Goal: Task Accomplishment & Management: Use online tool/utility

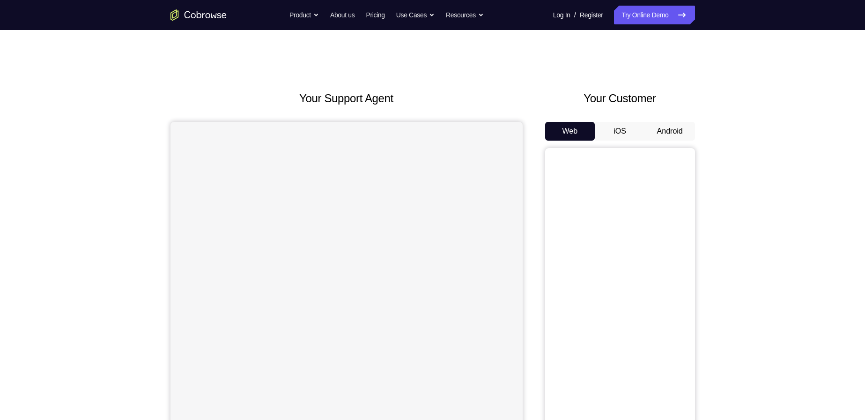
click at [662, 128] on button "Android" at bounding box center [670, 131] width 50 height 19
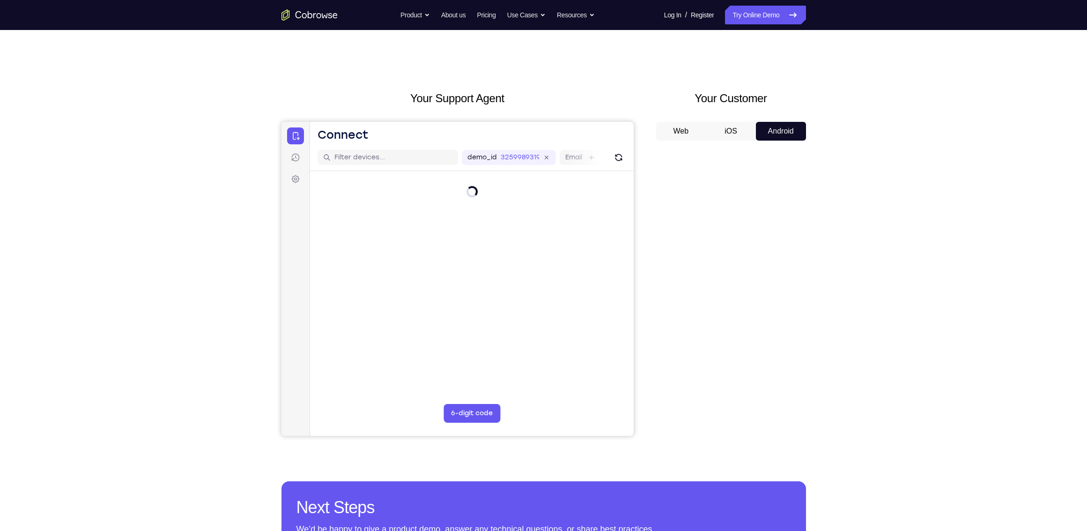
drag, startPoint x: 739, startPoint y: 131, endPoint x: 746, endPoint y: 130, distance: 7.5
click at [739, 131] on button "iOS" at bounding box center [731, 131] width 50 height 19
click at [805, 122] on button "Android" at bounding box center [781, 131] width 50 height 19
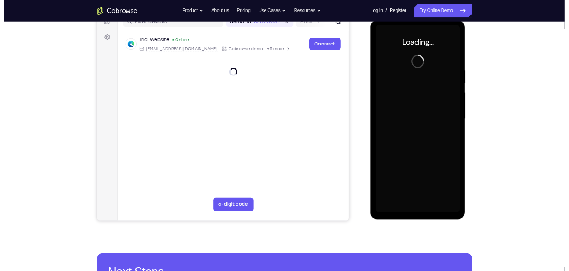
scroll to position [127, 0]
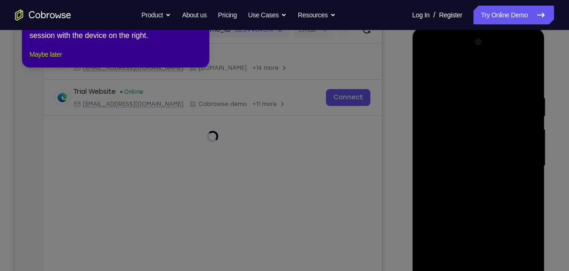
click at [60, 60] on button "Maybe later" at bounding box center [46, 54] width 32 height 11
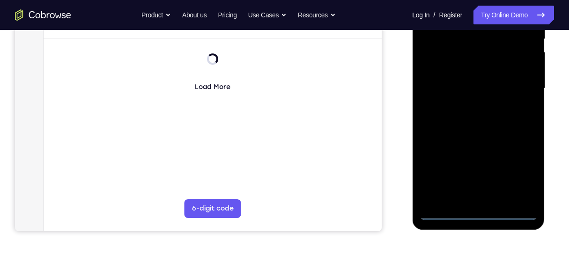
scroll to position [252, 0]
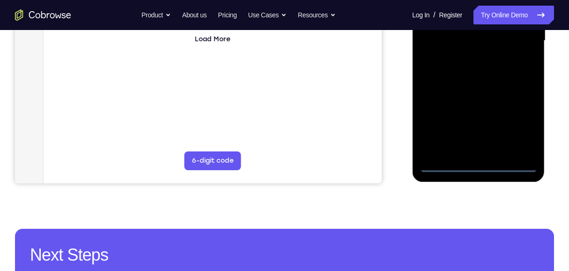
click at [480, 164] on div at bounding box center [478, 41] width 118 height 262
click at [521, 125] on div at bounding box center [478, 41] width 118 height 262
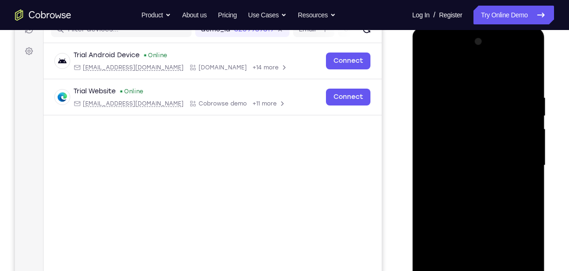
scroll to position [127, 0]
click at [494, 76] on div at bounding box center [478, 166] width 118 height 262
click at [516, 158] on div at bounding box center [478, 166] width 118 height 262
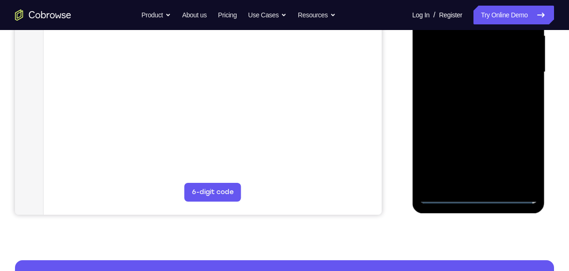
click at [489, 181] on div at bounding box center [478, 72] width 118 height 262
click at [481, 64] on div at bounding box center [478, 72] width 118 height 262
click at [496, 71] on div at bounding box center [478, 72] width 118 height 262
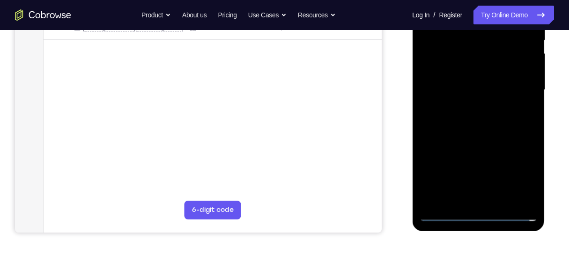
scroll to position [190, 0]
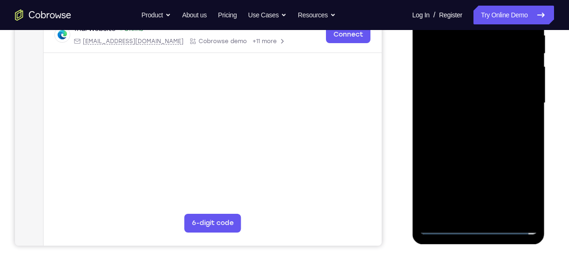
click at [485, 104] on div at bounding box center [478, 103] width 118 height 262
click at [477, 136] on div at bounding box center [478, 103] width 118 height 262
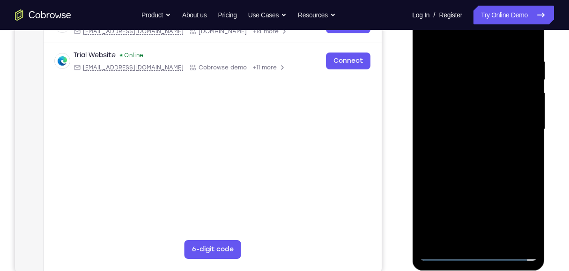
scroll to position [127, 0]
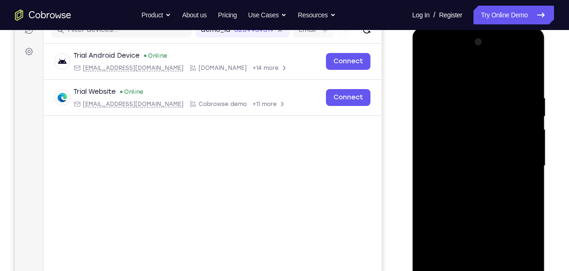
click at [476, 191] on div at bounding box center [478, 166] width 118 height 262
drag, startPoint x: 472, startPoint y: 77, endPoint x: 473, endPoint y: 58, distance: 19.7
click at [473, 58] on div at bounding box center [478, 166] width 118 height 262
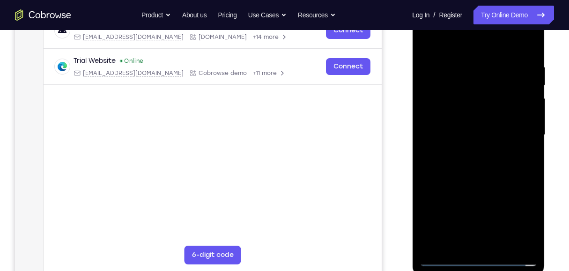
scroll to position [190, 0]
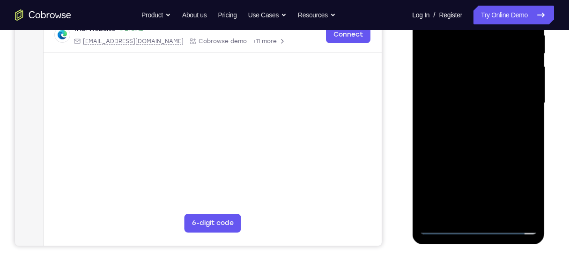
click at [500, 214] on div at bounding box center [478, 103] width 118 height 262
click at [491, 142] on div at bounding box center [478, 103] width 118 height 262
click at [503, 216] on div at bounding box center [478, 103] width 118 height 262
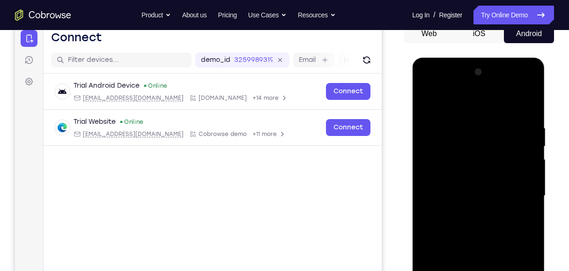
scroll to position [96, 0]
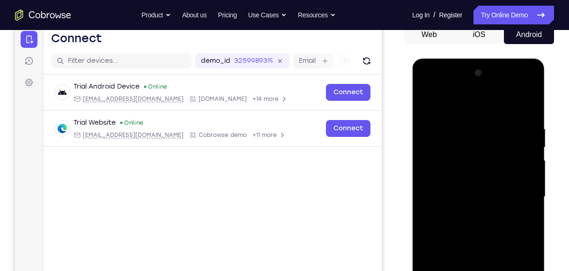
click at [487, 244] on div at bounding box center [478, 197] width 118 height 262
click at [453, 208] on div at bounding box center [478, 197] width 118 height 262
click at [427, 103] on div at bounding box center [478, 197] width 118 height 262
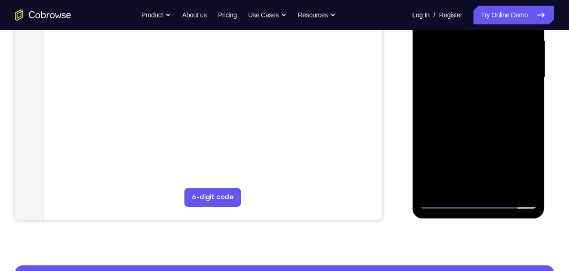
scroll to position [221, 0]
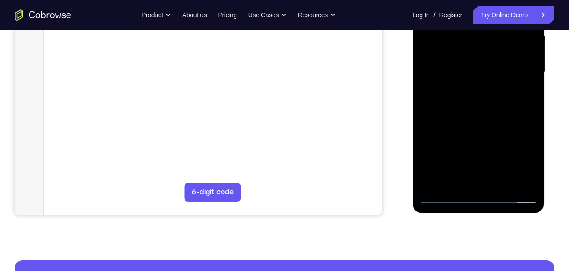
click at [522, 183] on div at bounding box center [478, 72] width 118 height 262
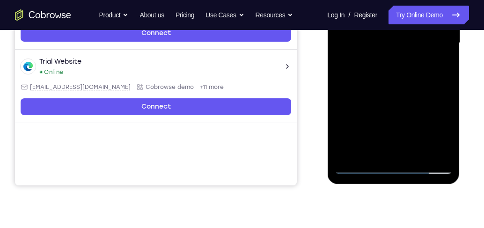
scroll to position [187, 0]
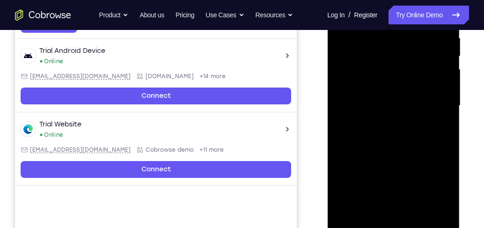
drag, startPoint x: 408, startPoint y: 170, endPoint x: 415, endPoint y: 112, distance: 58.0
click at [415, 112] on div at bounding box center [393, 106] width 118 height 262
click at [437, 122] on div at bounding box center [393, 106] width 118 height 262
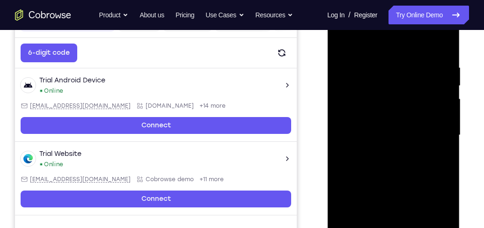
scroll to position [134, 0]
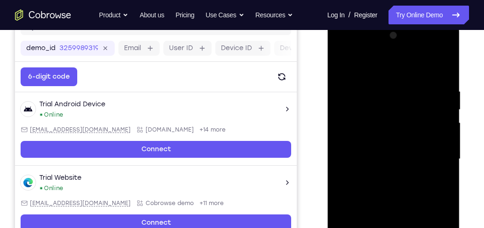
drag, startPoint x: 441, startPoint y: 122, endPoint x: 441, endPoint y: 141, distance: 19.2
click at [441, 141] on div at bounding box center [393, 159] width 118 height 262
click at [444, 135] on div at bounding box center [393, 159] width 118 height 262
click at [444, 138] on div at bounding box center [393, 159] width 118 height 262
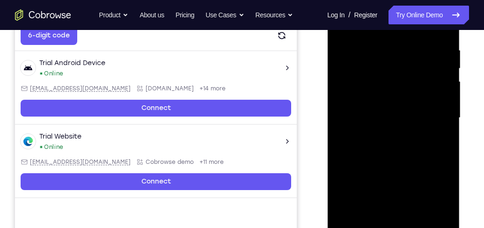
scroll to position [161, 0]
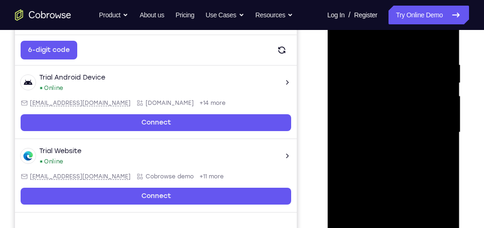
click at [444, 110] on div at bounding box center [393, 132] width 118 height 262
click at [446, 111] on div at bounding box center [393, 132] width 118 height 262
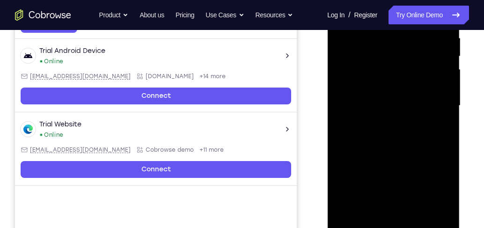
click at [348, 213] on div at bounding box center [393, 106] width 118 height 262
drag, startPoint x: 429, startPoint y: 46, endPoint x: 382, endPoint y: 43, distance: 47.0
click at [382, 43] on div at bounding box center [393, 106] width 118 height 262
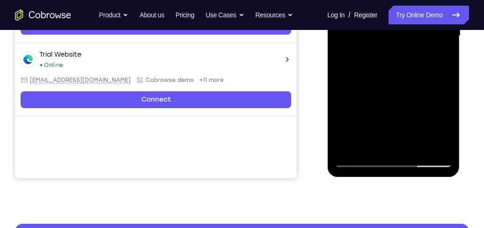
scroll to position [268, 0]
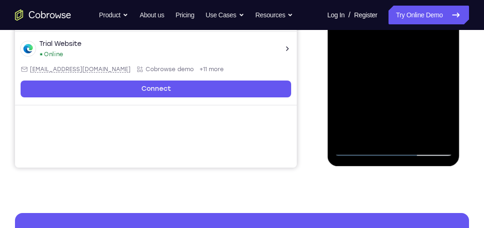
click at [437, 135] on div at bounding box center [393, 25] width 118 height 262
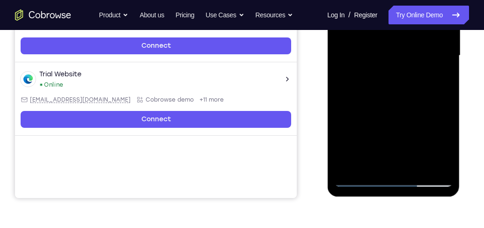
scroll to position [187, 0]
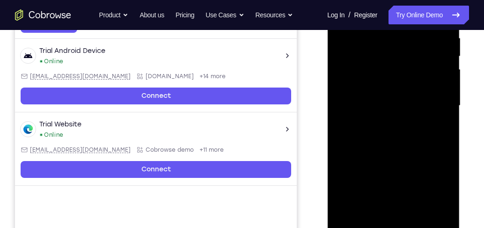
drag, startPoint x: 416, startPoint y: 148, endPoint x: 421, endPoint y: 107, distance: 41.4
click at [421, 107] on div at bounding box center [393, 106] width 118 height 262
drag, startPoint x: 414, startPoint y: 150, endPoint x: 416, endPoint y: 90, distance: 59.5
click at [416, 90] on div at bounding box center [393, 106] width 118 height 262
drag, startPoint x: 401, startPoint y: 134, endPoint x: 405, endPoint y: 99, distance: 35.4
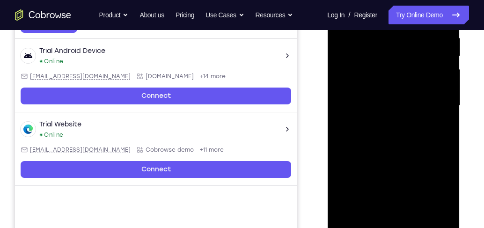
click at [405, 99] on div at bounding box center [393, 106] width 118 height 262
click at [402, 51] on div at bounding box center [393, 106] width 118 height 262
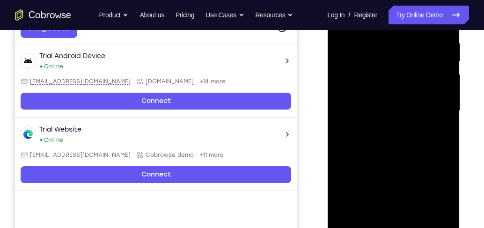
scroll to position [161, 0]
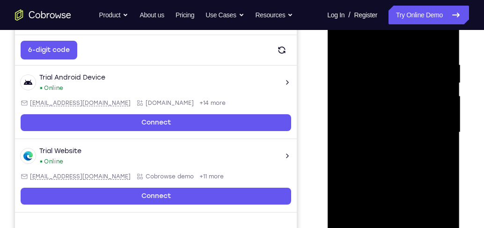
click at [449, 84] on div at bounding box center [393, 132] width 118 height 262
click at [446, 85] on div at bounding box center [393, 132] width 118 height 262
click at [343, 38] on div at bounding box center [393, 132] width 118 height 262
drag, startPoint x: 409, startPoint y: 195, endPoint x: 415, endPoint y: 133, distance: 61.7
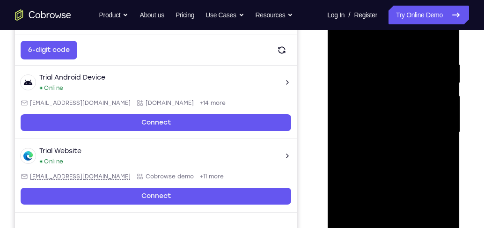
click at [415, 133] on div at bounding box center [393, 132] width 118 height 262
click at [360, 155] on div at bounding box center [393, 132] width 118 height 262
click at [342, 37] on div at bounding box center [393, 132] width 118 height 262
drag, startPoint x: 359, startPoint y: 210, endPoint x: 369, endPoint y: 143, distance: 67.7
click at [369, 143] on div at bounding box center [393, 132] width 118 height 262
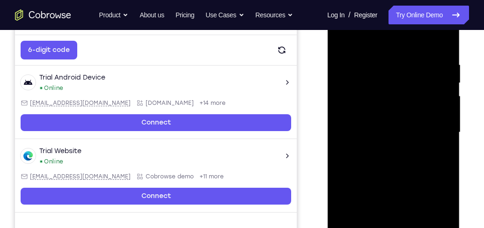
drag, startPoint x: 414, startPoint y: 178, endPoint x: 422, endPoint y: 111, distance: 67.9
click at [422, 111] on div at bounding box center [393, 132] width 118 height 262
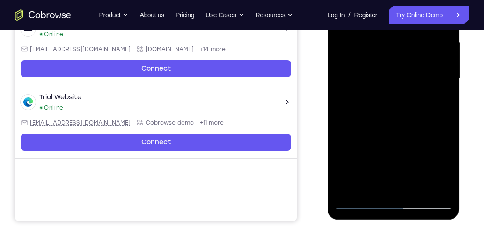
scroll to position [268, 0]
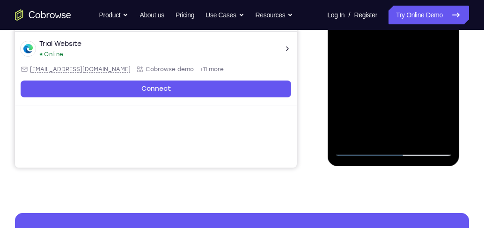
click at [353, 135] on div at bounding box center [393, 25] width 118 height 262
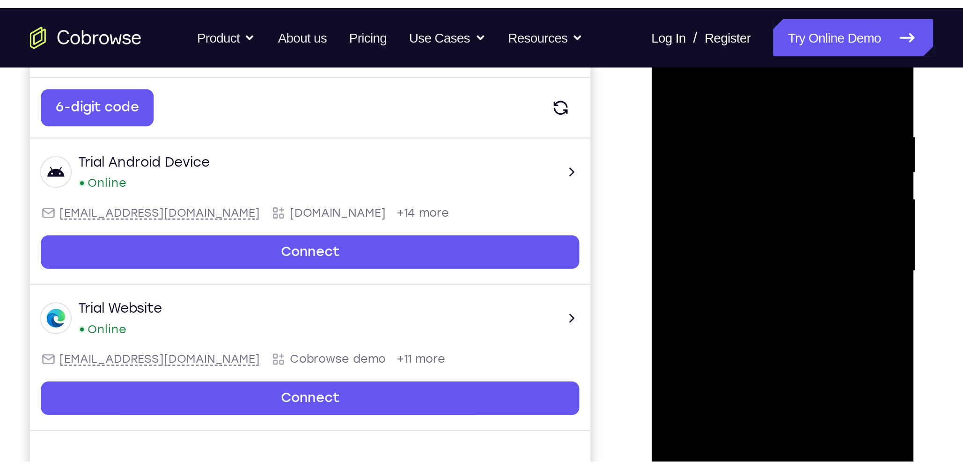
scroll to position [161, 0]
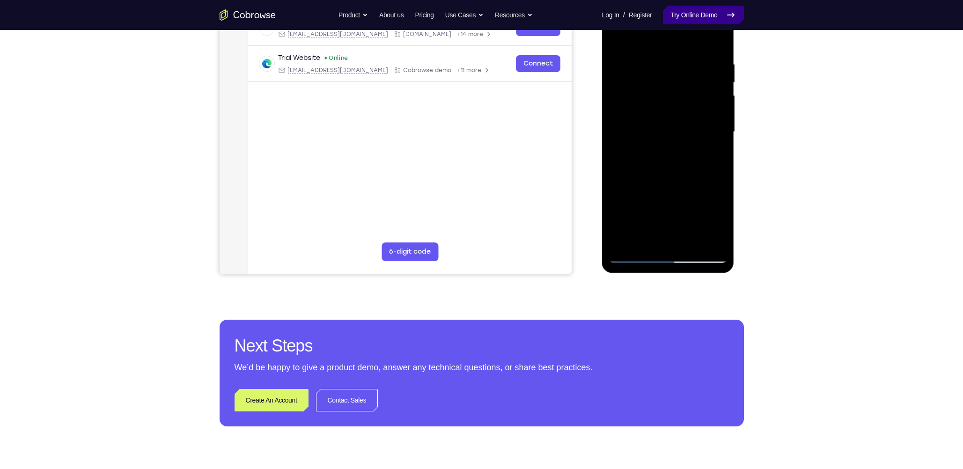
click at [677, 17] on link "Try Online Demo" at bounding box center [703, 15] width 81 height 19
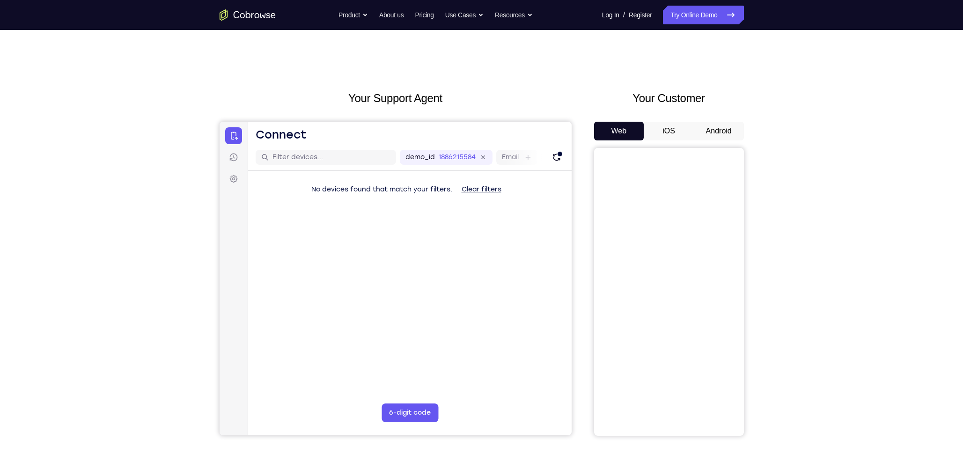
click at [725, 131] on button "Android" at bounding box center [719, 131] width 50 height 19
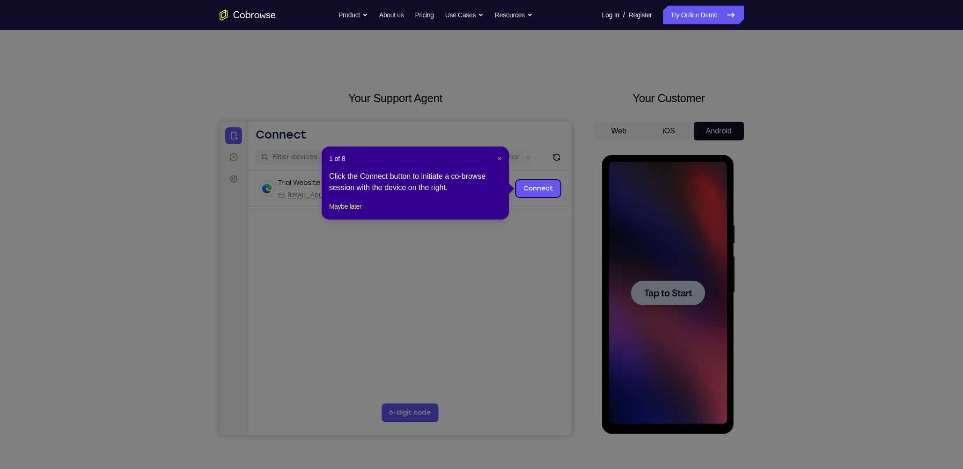
click at [500, 159] on span "×" at bounding box center [500, 158] width 4 height 7
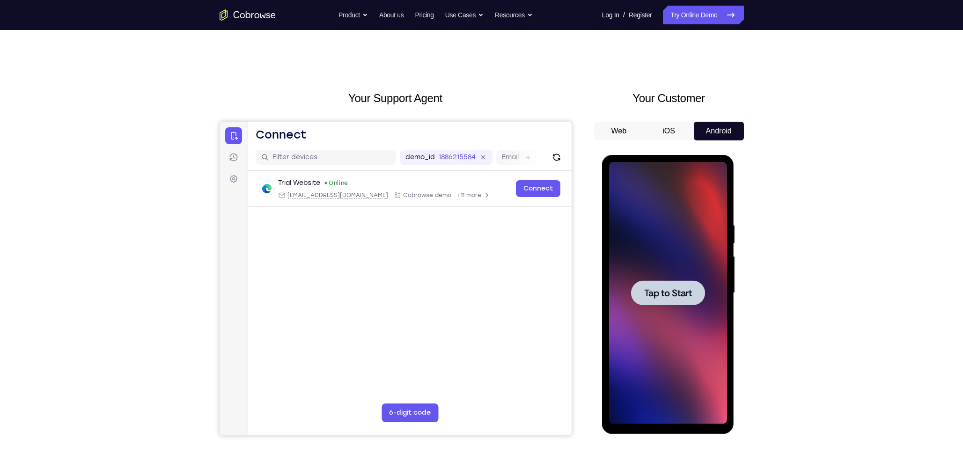
click at [677, 294] on span "Tap to Start" at bounding box center [668, 293] width 48 height 9
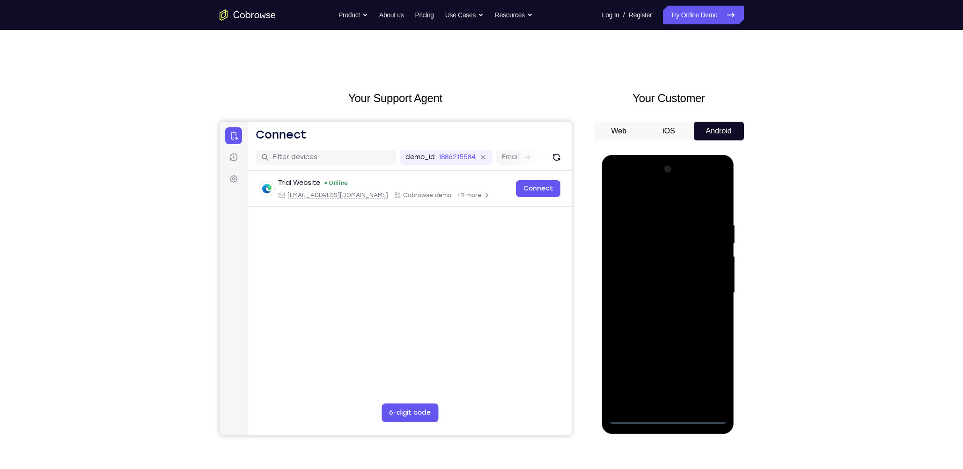
click at [665, 415] on div at bounding box center [668, 293] width 118 height 262
click at [706, 383] on div at bounding box center [668, 293] width 118 height 262
click at [664, 205] on div at bounding box center [668, 293] width 118 height 262
click at [708, 289] on div at bounding box center [668, 293] width 118 height 262
click at [655, 312] on div at bounding box center [668, 293] width 118 height 262
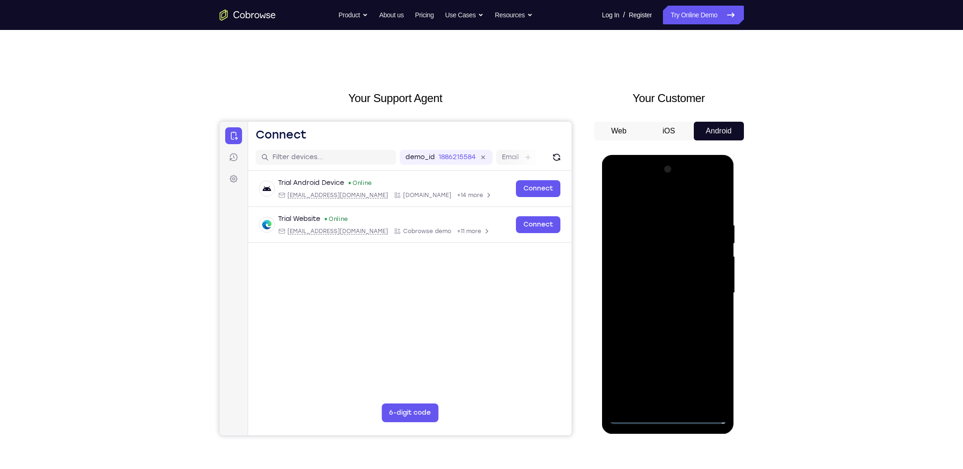
click at [663, 284] on div at bounding box center [668, 293] width 118 height 262
click at [664, 292] on div at bounding box center [668, 293] width 118 height 262
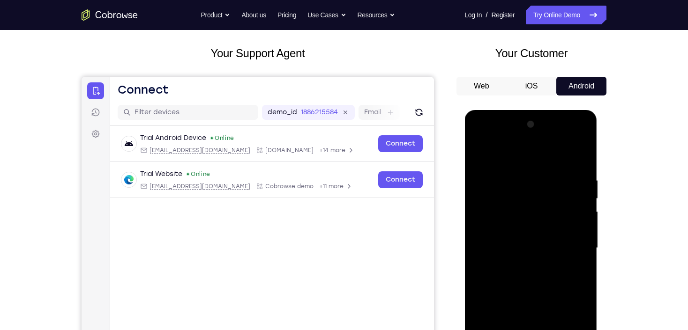
scroll to position [112, 0]
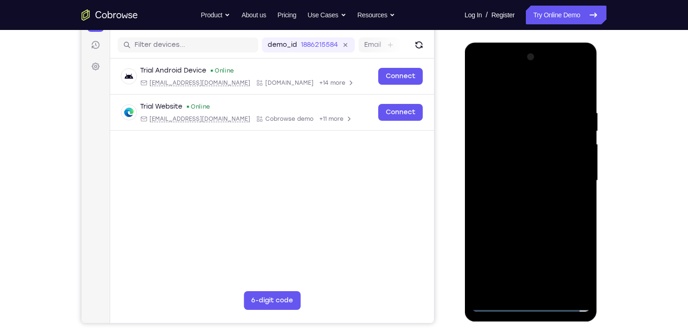
click at [543, 208] on div at bounding box center [530, 181] width 118 height 262
click at [535, 214] on div at bounding box center [530, 181] width 118 height 262
click at [543, 210] on div at bounding box center [530, 181] width 118 height 262
click at [574, 90] on div at bounding box center [530, 181] width 118 height 262
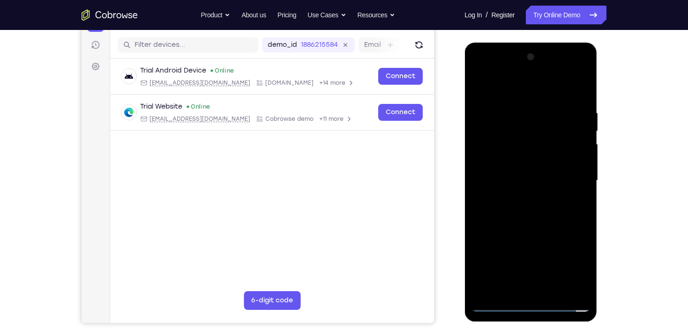
click at [521, 213] on div at bounding box center [530, 181] width 118 height 262
click at [543, 226] on div at bounding box center [530, 181] width 118 height 262
click at [509, 105] on div at bounding box center [530, 181] width 118 height 262
click at [579, 157] on div at bounding box center [530, 181] width 118 height 262
click at [577, 156] on div at bounding box center [530, 181] width 118 height 262
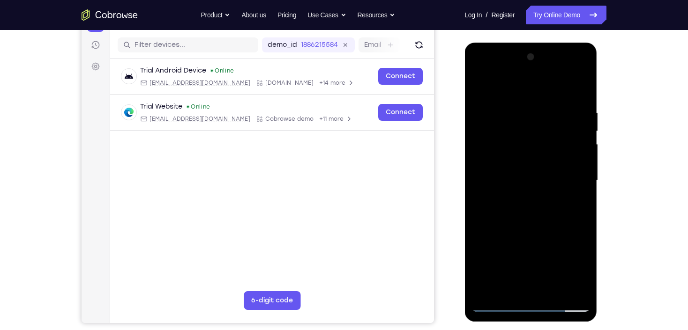
click at [576, 187] on div at bounding box center [530, 181] width 118 height 262
click at [578, 111] on div at bounding box center [530, 181] width 118 height 262
click at [576, 123] on div at bounding box center [530, 181] width 118 height 262
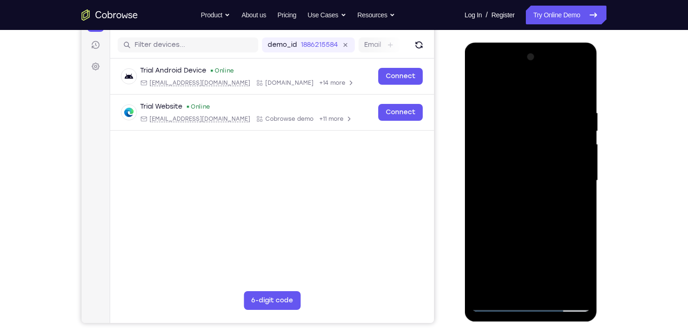
click at [576, 123] on div at bounding box center [530, 181] width 118 height 262
click at [578, 114] on div at bounding box center [530, 181] width 118 height 262
click at [578, 118] on div at bounding box center [530, 181] width 118 height 262
click at [578, 93] on div at bounding box center [530, 181] width 118 height 262
click at [577, 89] on div at bounding box center [530, 181] width 118 height 262
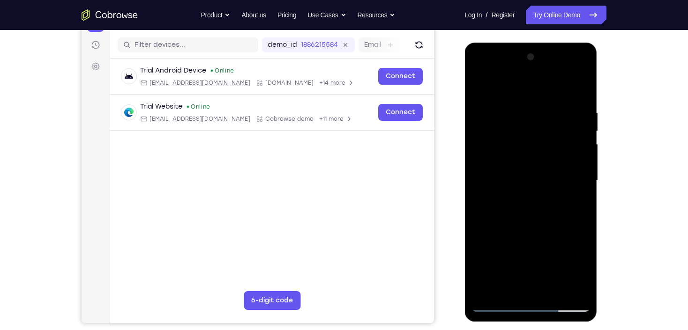
click at [579, 89] on div at bounding box center [530, 181] width 118 height 262
click at [555, 289] on div at bounding box center [530, 181] width 118 height 262
click at [544, 229] on div at bounding box center [530, 181] width 118 height 262
click at [481, 86] on div at bounding box center [530, 181] width 118 height 262
click at [484, 126] on div at bounding box center [530, 181] width 118 height 262
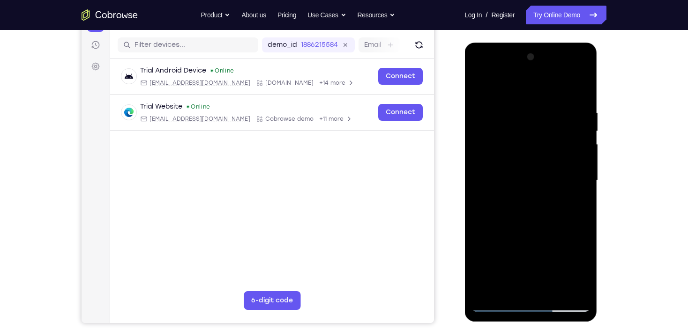
click at [481, 129] on div at bounding box center [530, 181] width 118 height 262
click at [579, 137] on div at bounding box center [530, 181] width 118 height 262
click at [578, 137] on div at bounding box center [530, 181] width 118 height 262
click at [493, 89] on div at bounding box center [530, 181] width 118 height 262
click at [549, 117] on div at bounding box center [530, 181] width 118 height 262
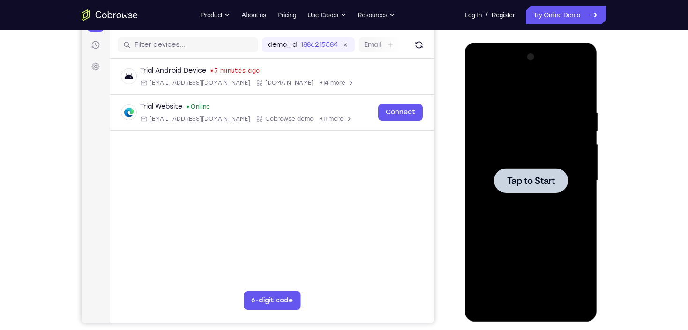
click at [539, 192] on div at bounding box center [530, 180] width 74 height 25
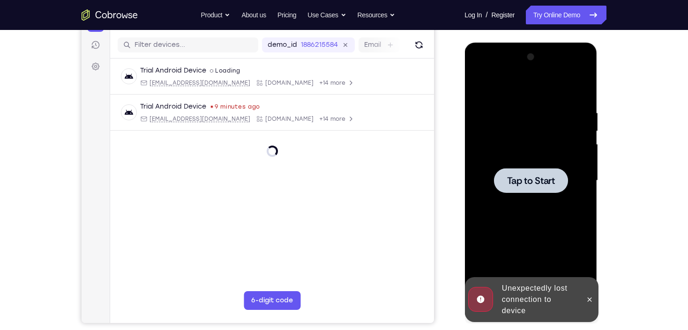
click at [578, 173] on div at bounding box center [530, 181] width 118 height 262
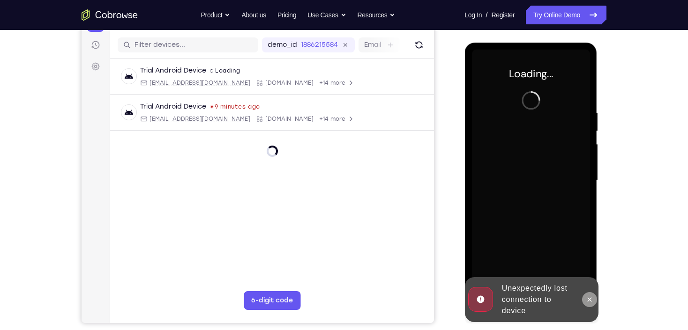
click at [593, 301] on button at bounding box center [588, 299] width 15 height 15
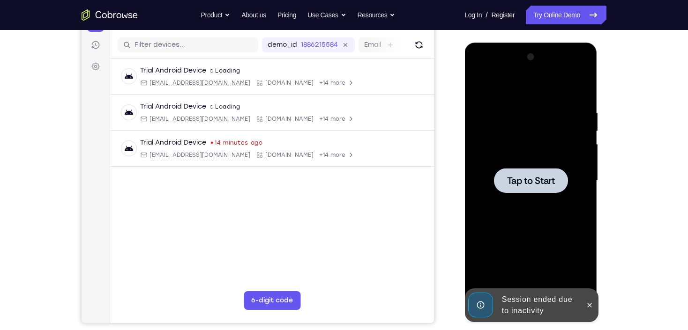
click at [503, 212] on div at bounding box center [530, 181] width 118 height 262
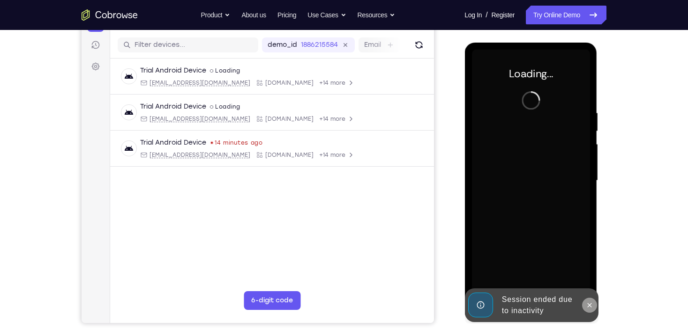
click at [582, 303] on button at bounding box center [588, 305] width 15 height 15
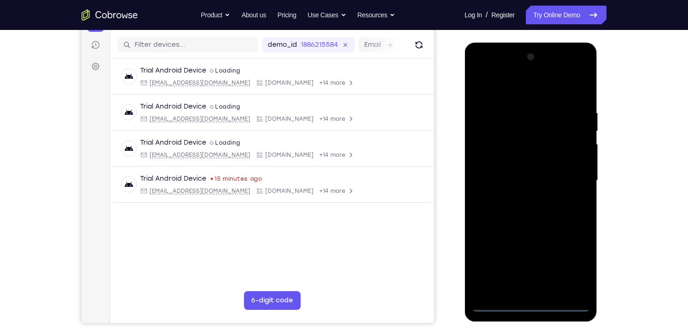
click at [532, 300] on div at bounding box center [530, 181] width 118 height 262
click at [530, 304] on div at bounding box center [530, 181] width 118 height 262
click at [568, 270] on div at bounding box center [530, 181] width 118 height 262
click at [518, 94] on div at bounding box center [530, 181] width 118 height 262
click at [570, 174] on div at bounding box center [530, 181] width 118 height 262
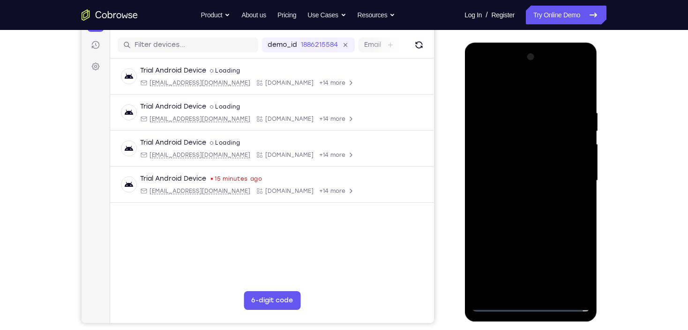
click at [540, 291] on div at bounding box center [530, 181] width 118 height 262
click at [523, 174] on div at bounding box center [530, 181] width 118 height 262
click at [526, 180] on div at bounding box center [530, 181] width 118 height 262
click at [498, 210] on div at bounding box center [530, 181] width 118 height 262
click at [502, 214] on div at bounding box center [530, 181] width 118 height 262
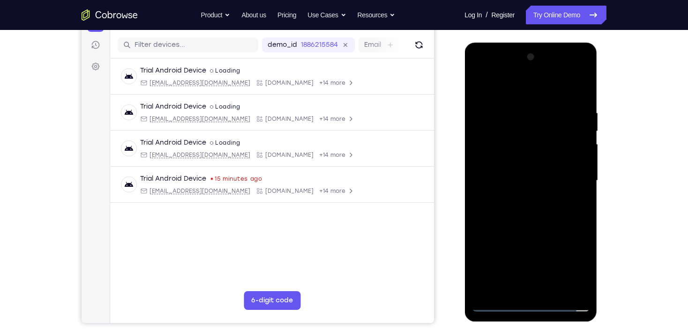
click at [517, 208] on div at bounding box center [530, 181] width 118 height 262
click at [542, 227] on div at bounding box center [530, 181] width 118 height 262
click at [533, 111] on div at bounding box center [530, 181] width 118 height 262
click at [568, 287] on div at bounding box center [530, 181] width 118 height 262
click at [482, 217] on div at bounding box center [530, 181] width 118 height 262
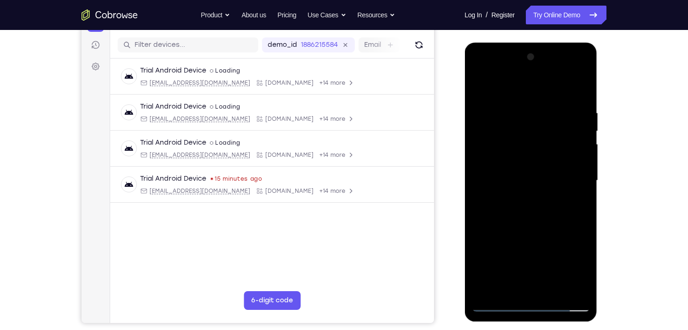
click at [509, 289] on div at bounding box center [530, 181] width 118 height 262
click at [573, 173] on div at bounding box center [530, 181] width 118 height 262
click at [547, 285] on div at bounding box center [530, 181] width 118 height 262
click at [548, 286] on div at bounding box center [530, 181] width 118 height 262
click at [564, 197] on div at bounding box center [530, 181] width 118 height 262
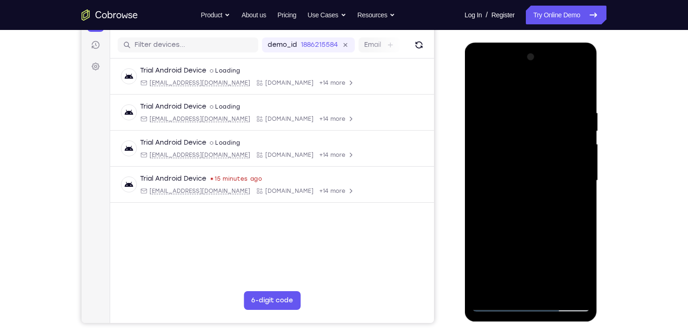
click at [481, 221] on div at bounding box center [530, 181] width 118 height 262
click at [515, 287] on div at bounding box center [530, 181] width 118 height 262
click at [500, 287] on div at bounding box center [530, 181] width 118 height 262
click at [474, 188] on div at bounding box center [530, 181] width 118 height 262
click at [486, 188] on div at bounding box center [530, 181] width 118 height 262
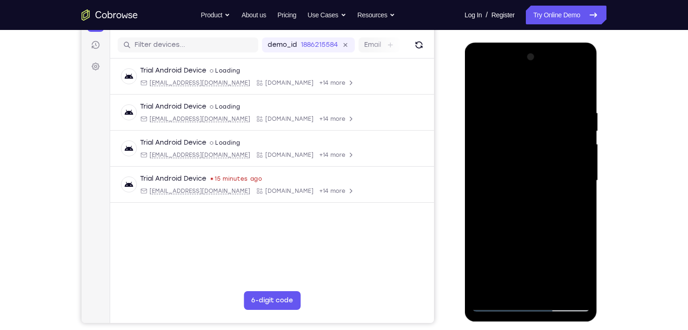
click at [479, 202] on div at bounding box center [530, 181] width 118 height 262
click at [491, 204] on div at bounding box center [530, 181] width 118 height 262
drag, startPoint x: 486, startPoint y: 207, endPoint x: 610, endPoint y: 213, distance: 124.7
click at [598, 213] on html "Online web based iOS Simulators and Android Emulators. Run iPhone, iPad, Mobile…" at bounding box center [530, 183] width 133 height 281
click at [577, 90] on div at bounding box center [530, 181] width 118 height 262
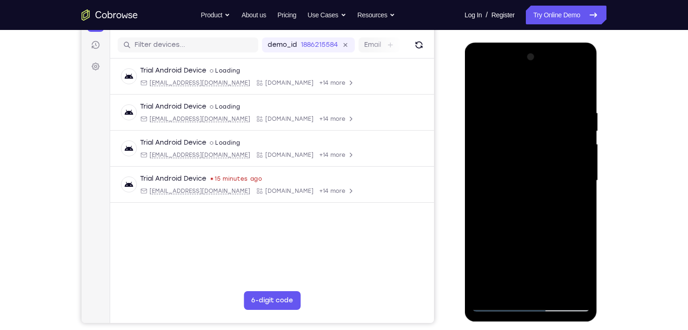
click at [578, 89] on div at bounding box center [530, 181] width 118 height 262
click at [576, 91] on div at bounding box center [530, 181] width 118 height 262
click at [533, 73] on div at bounding box center [530, 181] width 118 height 262
click at [499, 303] on div at bounding box center [530, 181] width 118 height 262
click at [496, 304] on div at bounding box center [530, 181] width 118 height 262
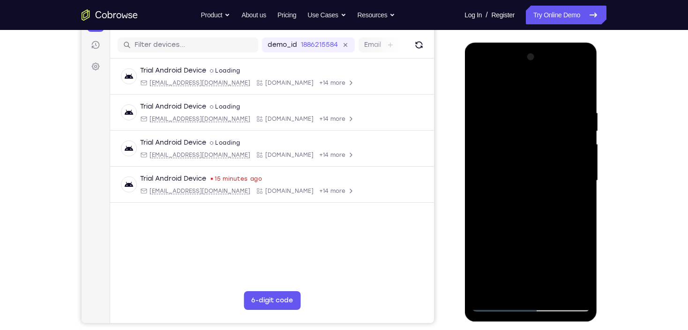
click at [496, 304] on div at bounding box center [530, 181] width 118 height 262
drag, startPoint x: 483, startPoint y: 237, endPoint x: 689, endPoint y: 215, distance: 207.3
click at [598, 215] on html "Online web based iOS Simulators and Android Emulators. Run iPhone, iPad, Mobile…" at bounding box center [530, 183] width 133 height 281
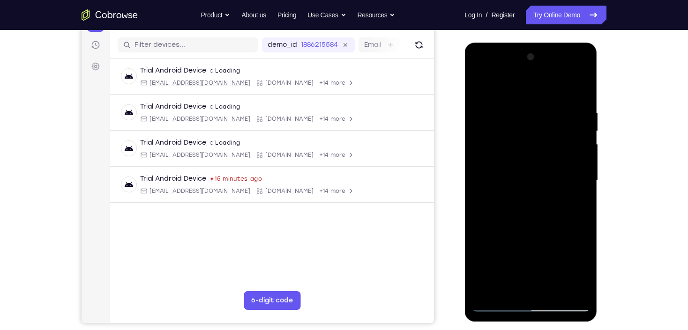
click at [530, 288] on div at bounding box center [530, 181] width 118 height 262
click at [512, 288] on div at bounding box center [530, 181] width 118 height 262
click at [511, 288] on div at bounding box center [530, 181] width 118 height 262
click at [511, 287] on div at bounding box center [530, 181] width 118 height 262
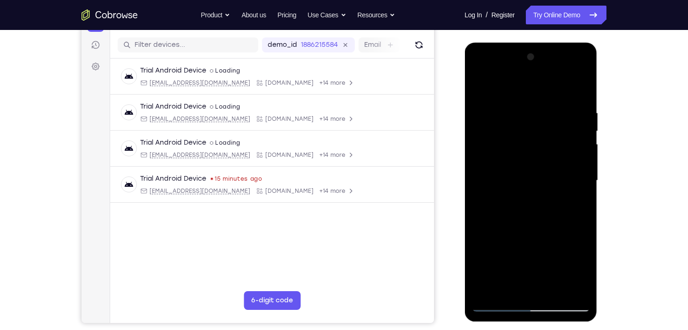
click at [511, 287] on div at bounding box center [530, 181] width 118 height 262
drag, startPoint x: 515, startPoint y: 104, endPoint x: 528, endPoint y: 313, distance: 209.3
click at [530, 320] on div at bounding box center [530, 182] width 133 height 279
click at [529, 306] on div at bounding box center [530, 181] width 118 height 262
click at [530, 304] on div at bounding box center [530, 181] width 118 height 262
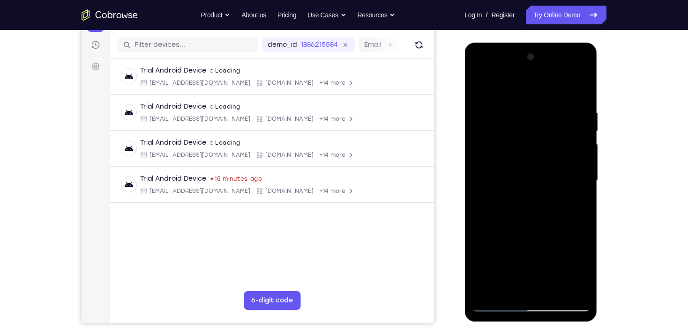
click at [528, 71] on div at bounding box center [530, 181] width 118 height 262
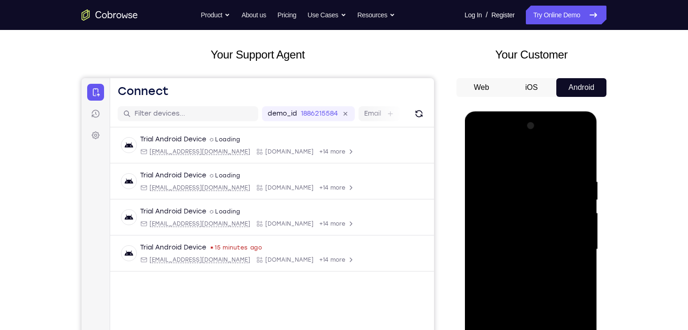
scroll to position [37, 0]
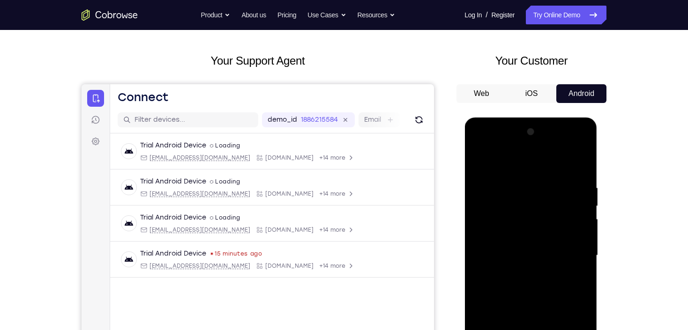
click at [519, 92] on button "iOS" at bounding box center [531, 93] width 50 height 19
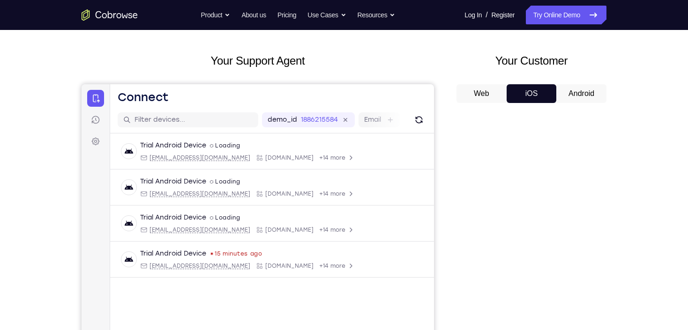
click at [0, 0] on button "Android" at bounding box center [0, 0] width 0 height 0
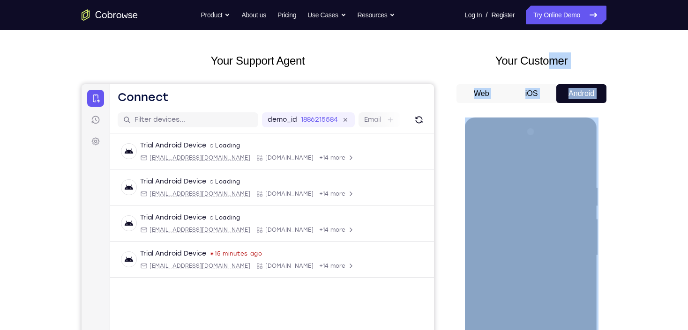
drag, startPoint x: 1014, startPoint y: 163, endPoint x: 539, endPoint y: 196, distance: 476.5
click at [614, 84] on div "Your Support Agent Your Customer Web iOS Android Next Steps We’d be happy to gi…" at bounding box center [344, 302] width 600 height 618
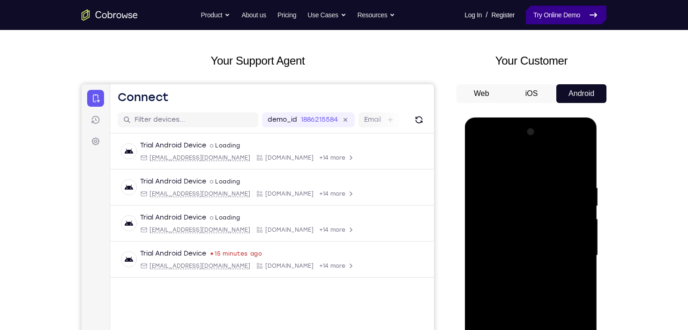
click at [573, 18] on link "Try Online Demo" at bounding box center [566, 15] width 81 height 19
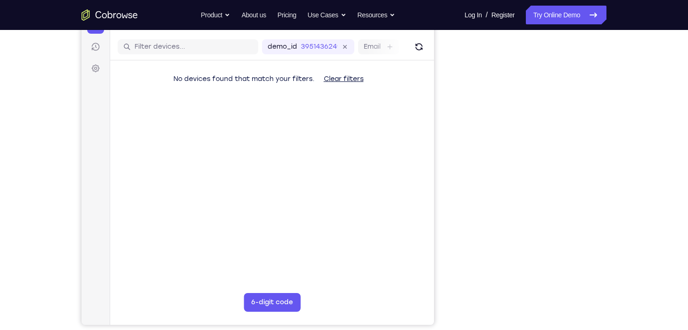
scroll to position [112, 0]
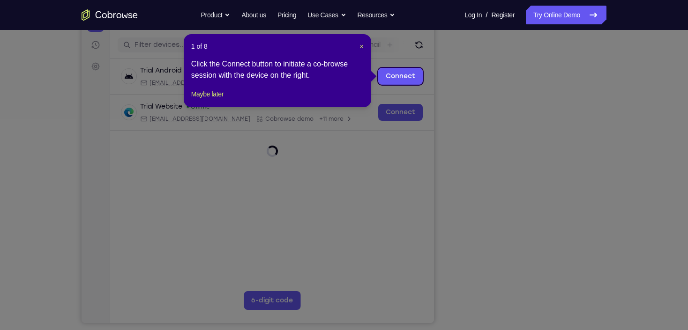
click at [573, 265] on icon at bounding box center [346, 165] width 693 height 330
click at [360, 46] on span "×" at bounding box center [362, 46] width 4 height 7
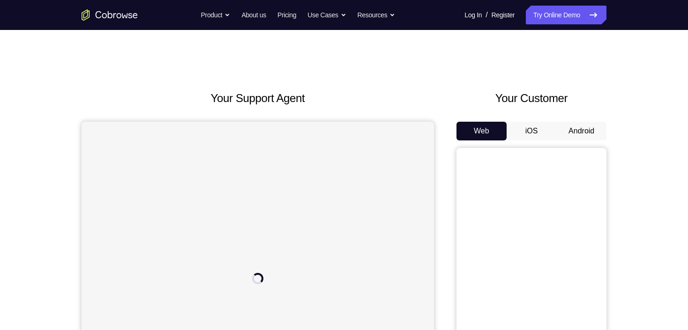
click at [599, 123] on button "Android" at bounding box center [581, 131] width 50 height 19
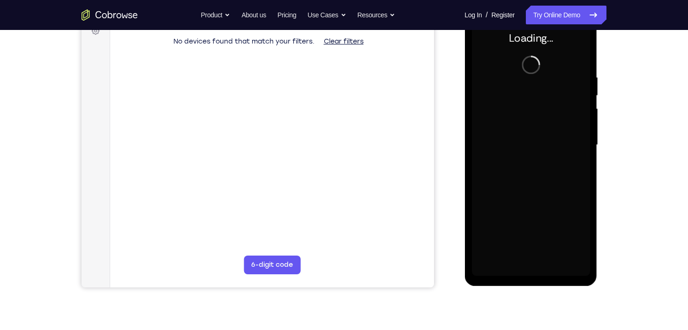
scroll to position [150, 0]
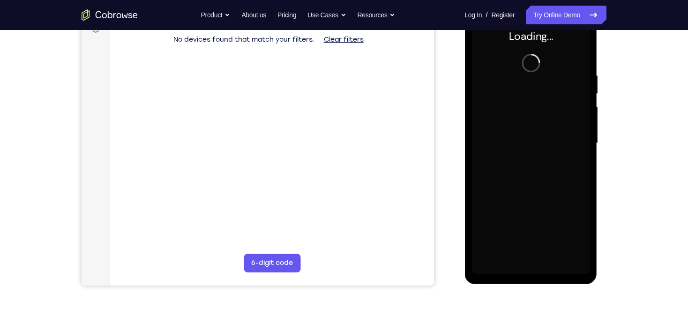
drag, startPoint x: 686, startPoint y: 75, endPoint x: 686, endPoint y: 55, distance: 20.6
click at [686, 55] on div "Your Support Agent Your Customer Web iOS Android Next Steps We’d be happy to gi…" at bounding box center [344, 189] width 688 height 618
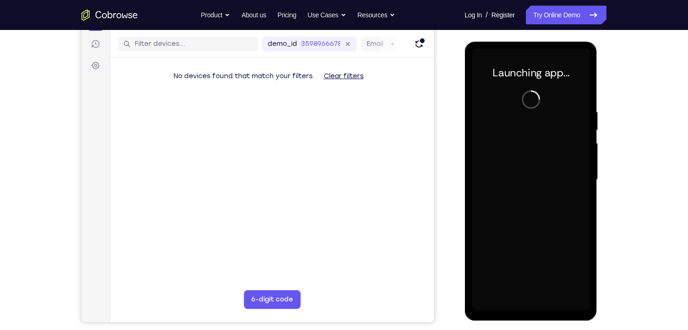
scroll to position [114, 0]
click at [531, 304] on div at bounding box center [530, 179] width 118 height 262
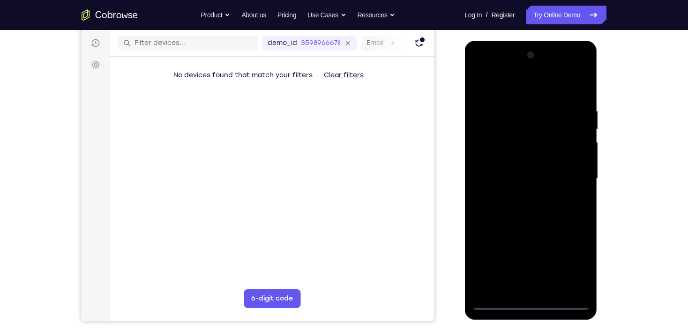
click at [530, 305] on div at bounding box center [530, 179] width 118 height 262
click at [532, 303] on div at bounding box center [530, 179] width 118 height 262
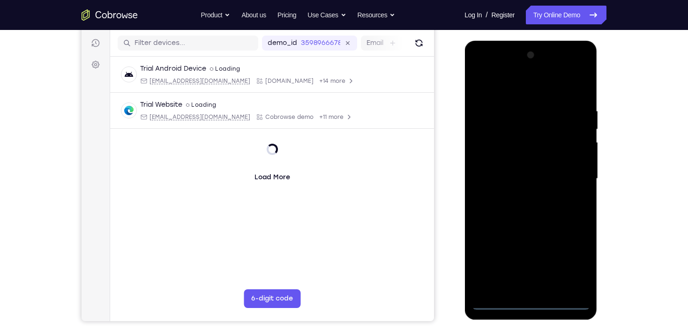
click at [567, 263] on div at bounding box center [530, 179] width 118 height 262
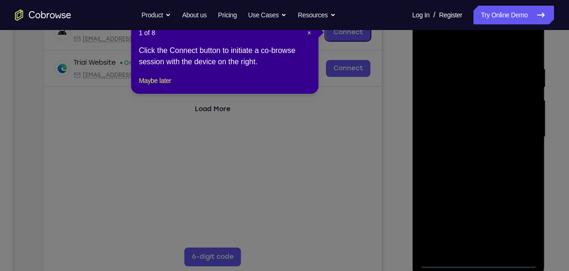
scroll to position [177, 0]
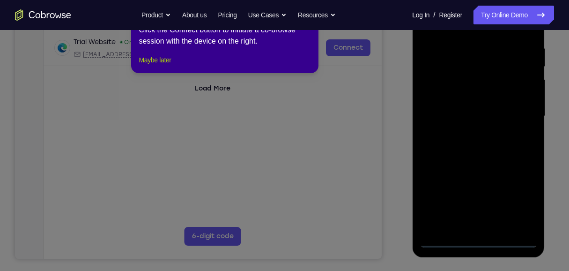
click at [141, 66] on button "Maybe later" at bounding box center [155, 59] width 32 height 11
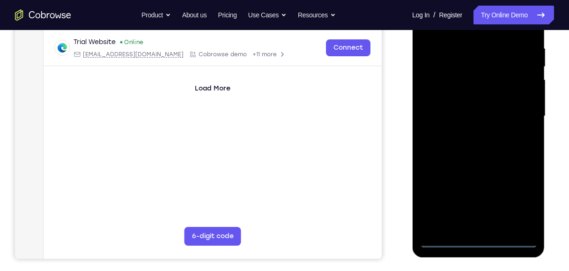
click at [520, 199] on div at bounding box center [478, 116] width 118 height 262
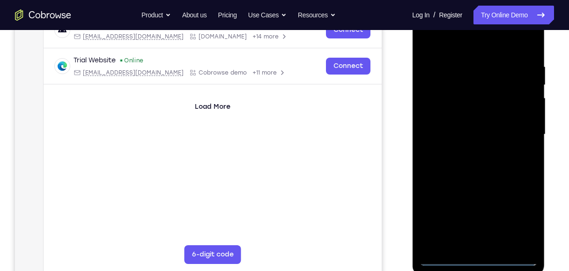
scroll to position [146, 0]
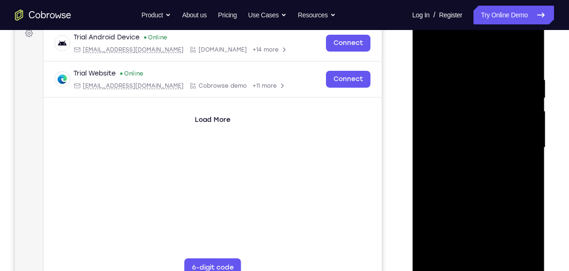
click at [484, 59] on div at bounding box center [478, 147] width 118 height 262
click at [516, 143] on div at bounding box center [478, 147] width 118 height 262
click at [468, 163] on div at bounding box center [478, 147] width 118 height 262
click at [474, 135] on div at bounding box center [478, 147] width 118 height 262
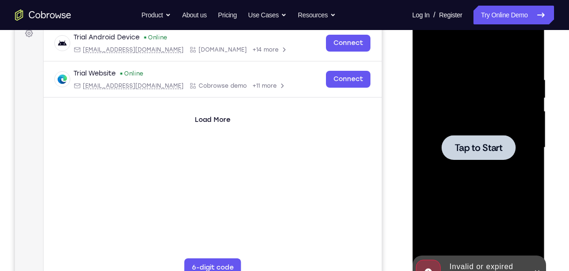
click at [492, 135] on div at bounding box center [478, 147] width 74 height 25
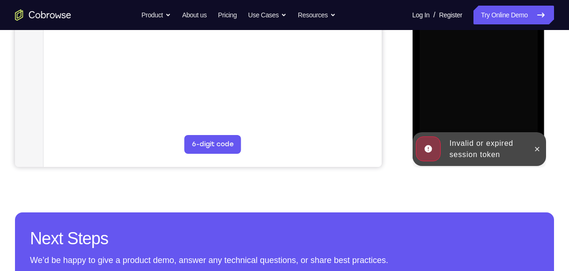
scroll to position [271, 0]
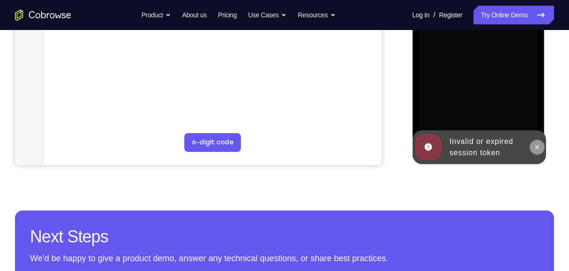
click at [540, 147] on icon at bounding box center [536, 146] width 7 height 7
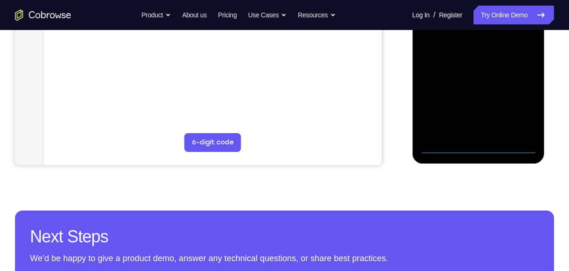
click at [481, 146] on div at bounding box center [478, 22] width 118 height 262
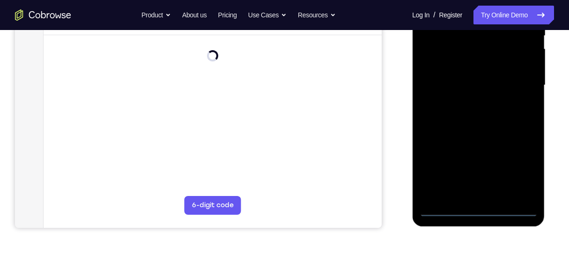
click at [520, 165] on div at bounding box center [478, 85] width 118 height 262
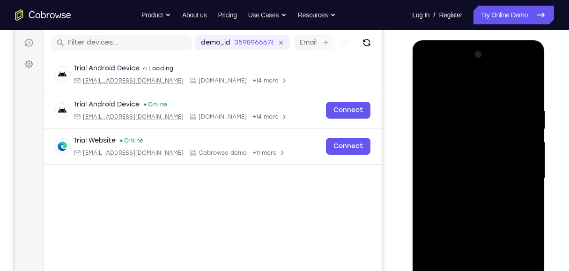
scroll to position [114, 0]
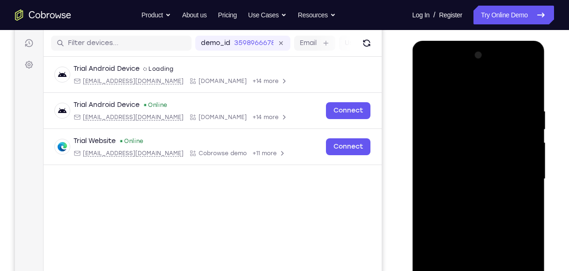
click at [472, 87] on div at bounding box center [478, 179] width 118 height 262
click at [523, 178] on div at bounding box center [478, 179] width 118 height 262
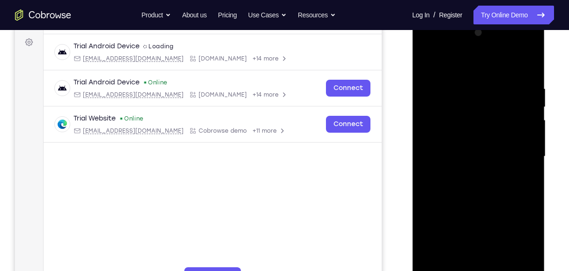
scroll to position [146, 0]
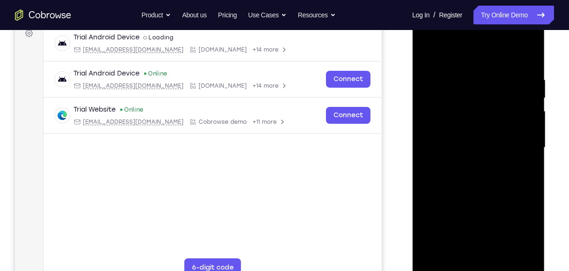
click at [467, 165] on div at bounding box center [478, 147] width 118 height 262
click at [467, 136] on div at bounding box center [478, 147] width 118 height 262
click at [486, 147] on div at bounding box center [478, 147] width 118 height 262
click at [464, 175] on div at bounding box center [478, 147] width 118 height 262
click at [494, 174] on div at bounding box center [478, 147] width 118 height 262
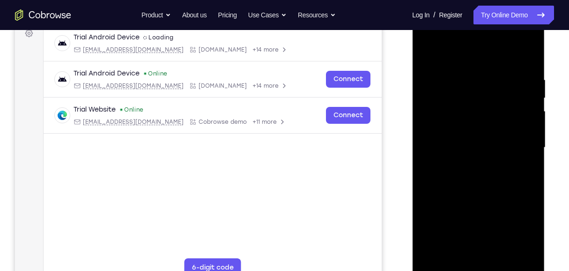
drag, startPoint x: 474, startPoint y: 58, endPoint x: 479, endPoint y: 37, distance: 22.2
click at [479, 37] on div at bounding box center [478, 147] width 118 height 262
click at [505, 176] on div at bounding box center [478, 147] width 118 height 262
click at [484, 170] on div at bounding box center [478, 147] width 118 height 262
click at [497, 178] on div at bounding box center [478, 147] width 118 height 262
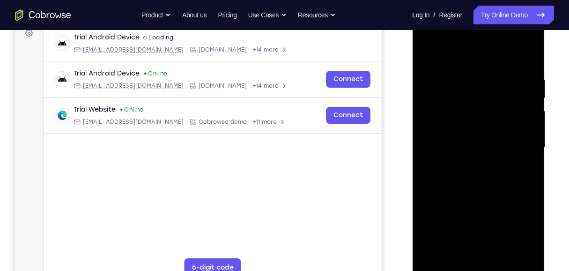
click at [494, 182] on div at bounding box center [478, 147] width 118 height 262
click at [530, 192] on div at bounding box center [478, 147] width 118 height 262
click at [530, 188] on div at bounding box center [478, 147] width 118 height 262
drag, startPoint x: 508, startPoint y: 208, endPoint x: 510, endPoint y: 99, distance: 109.1
click at [510, 99] on div at bounding box center [478, 147] width 118 height 262
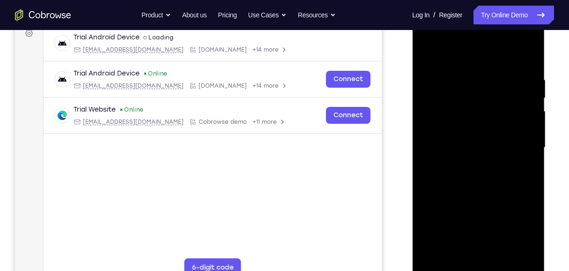
drag, startPoint x: 501, startPoint y: 185, endPoint x: 502, endPoint y: 110, distance: 74.5
click at [500, 103] on div at bounding box center [478, 147] width 118 height 262
drag, startPoint x: 506, startPoint y: 200, endPoint x: 506, endPoint y: 118, distance: 82.4
click at [506, 118] on div at bounding box center [478, 147] width 118 height 262
drag, startPoint x: 506, startPoint y: 196, endPoint x: 505, endPoint y: 89, distance: 106.8
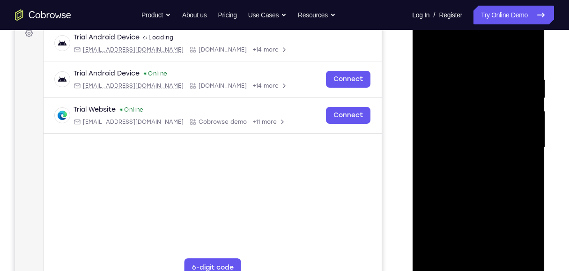
click at [505, 89] on div at bounding box center [478, 147] width 118 height 262
drag, startPoint x: 501, startPoint y: 197, endPoint x: 507, endPoint y: 105, distance: 91.6
click at [507, 105] on div at bounding box center [478, 147] width 118 height 262
drag, startPoint x: 507, startPoint y: 200, endPoint x: 513, endPoint y: 133, distance: 66.8
click at [513, 133] on div at bounding box center [478, 147] width 118 height 262
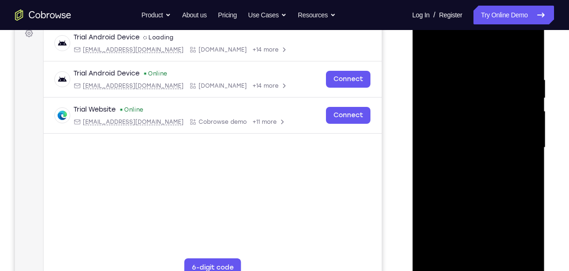
drag, startPoint x: 522, startPoint y: 112, endPoint x: 523, endPoint y: 151, distance: 38.9
click at [523, 151] on div at bounding box center [478, 147] width 118 height 262
click at [532, 143] on div at bounding box center [478, 147] width 118 height 262
click at [531, 139] on div at bounding box center [478, 147] width 118 height 262
click at [533, 131] on div at bounding box center [478, 147] width 118 height 262
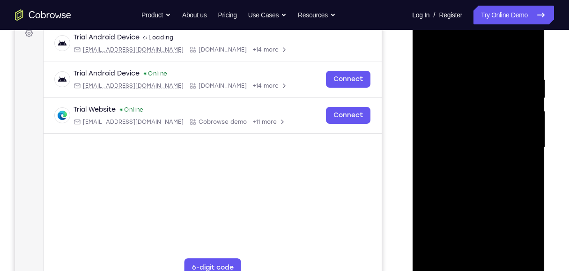
click at [531, 136] on div at bounding box center [478, 147] width 118 height 262
click at [533, 138] on div at bounding box center [478, 147] width 118 height 262
drag, startPoint x: 483, startPoint y: 172, endPoint x: 488, endPoint y: 108, distance: 63.8
click at [488, 108] on div at bounding box center [478, 147] width 118 height 262
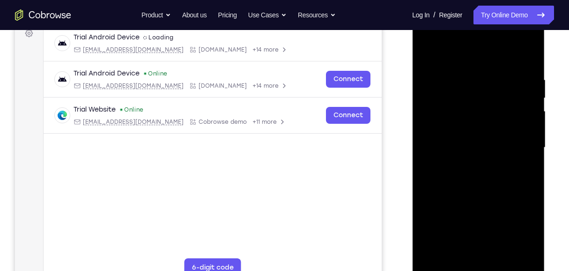
drag, startPoint x: 481, startPoint y: 182, endPoint x: 485, endPoint y: 96, distance: 85.8
click at [485, 96] on div at bounding box center [478, 147] width 118 height 262
drag, startPoint x: 492, startPoint y: 190, endPoint x: 500, endPoint y: 127, distance: 63.7
click at [500, 127] on div at bounding box center [478, 147] width 118 height 262
drag, startPoint x: 493, startPoint y: 190, endPoint x: 510, endPoint y: 105, distance: 86.4
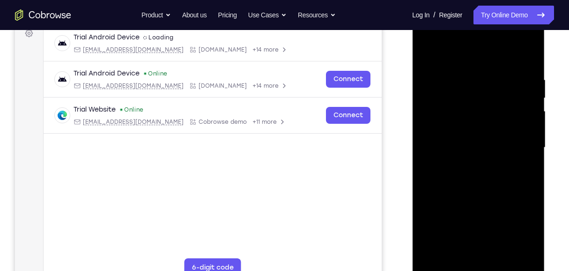
click at [510, 105] on div at bounding box center [478, 147] width 118 height 262
drag, startPoint x: 485, startPoint y: 222, endPoint x: 499, endPoint y: 120, distance: 103.5
click at [499, 120] on div at bounding box center [478, 147] width 118 height 262
click at [503, 258] on div at bounding box center [478, 147] width 118 height 262
click at [482, 200] on div at bounding box center [478, 147] width 118 height 262
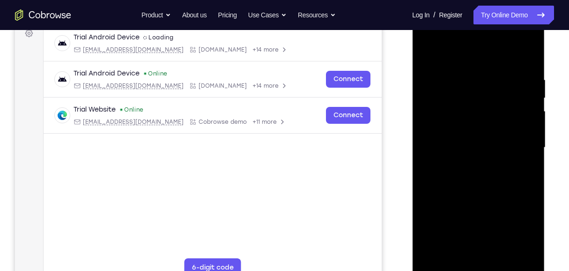
click at [475, 123] on div at bounding box center [478, 147] width 118 height 262
click at [424, 54] on div at bounding box center [478, 147] width 118 height 262
click at [484, 145] on div at bounding box center [478, 147] width 118 height 262
click at [465, 252] on div at bounding box center [478, 147] width 118 height 262
click at [427, 54] on div at bounding box center [478, 147] width 118 height 262
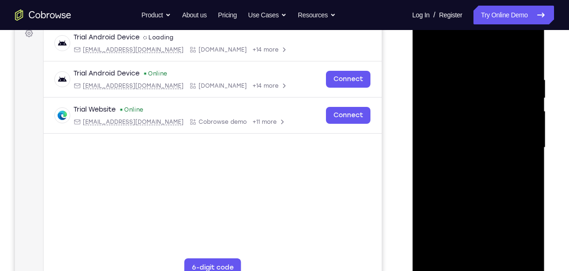
click at [427, 54] on div at bounding box center [478, 147] width 118 height 262
